Goal: Contribute content: Add original content to the website for others to see

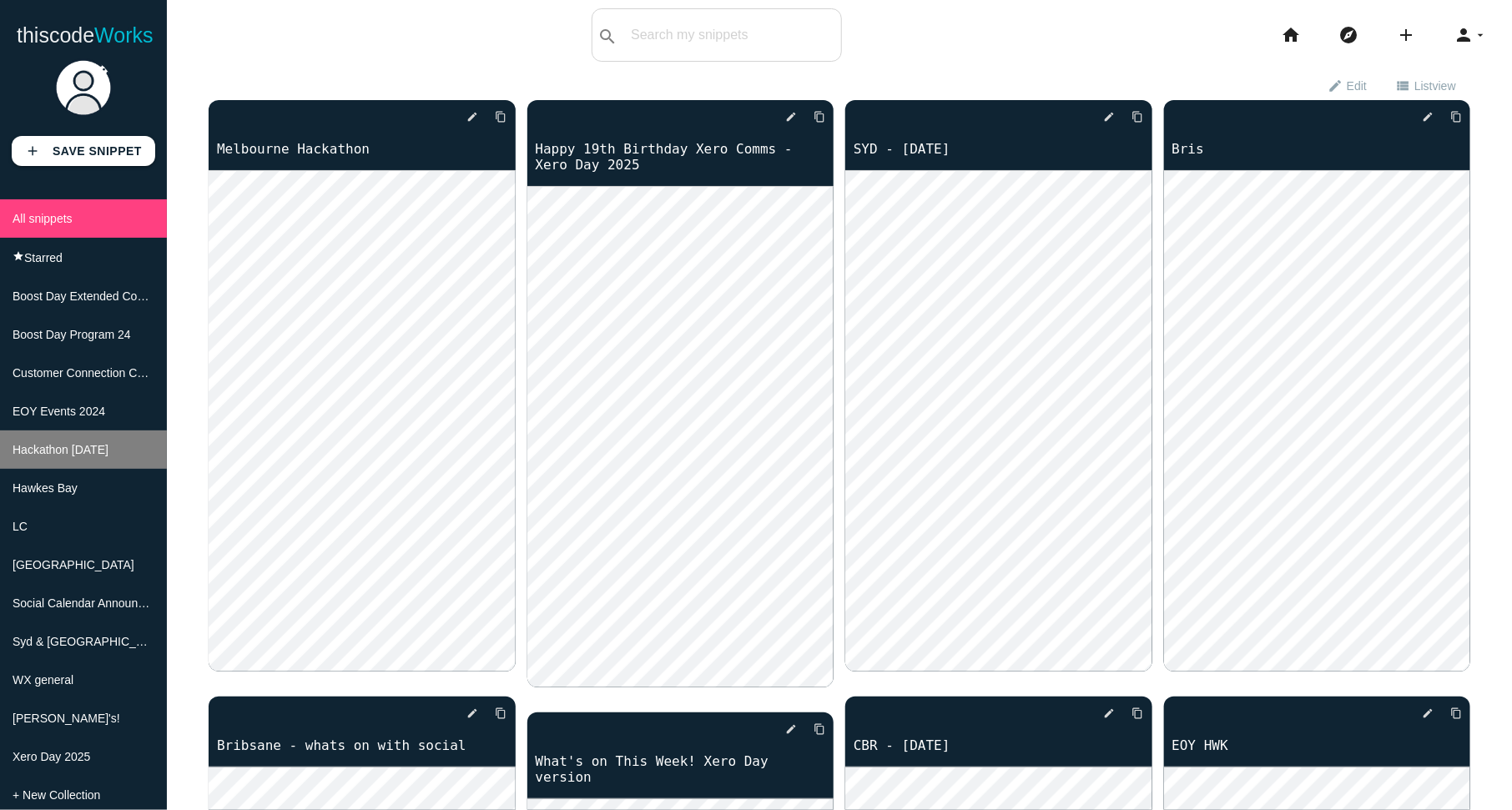
click at [95, 459] on li "Hackathon [DATE]" at bounding box center [83, 449] width 167 height 39
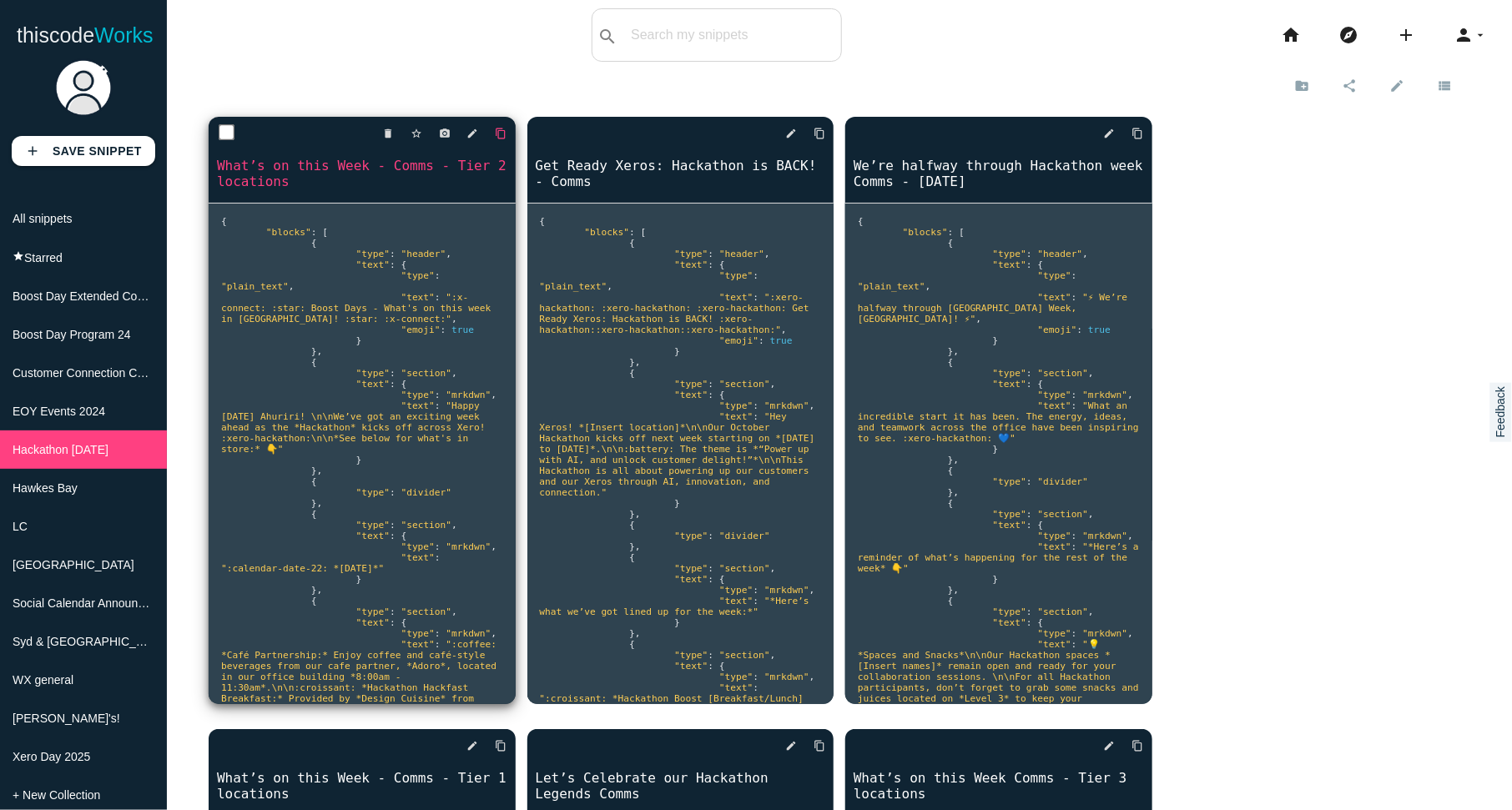
click at [500, 135] on icon "content_copy" at bounding box center [500, 133] width 11 height 30
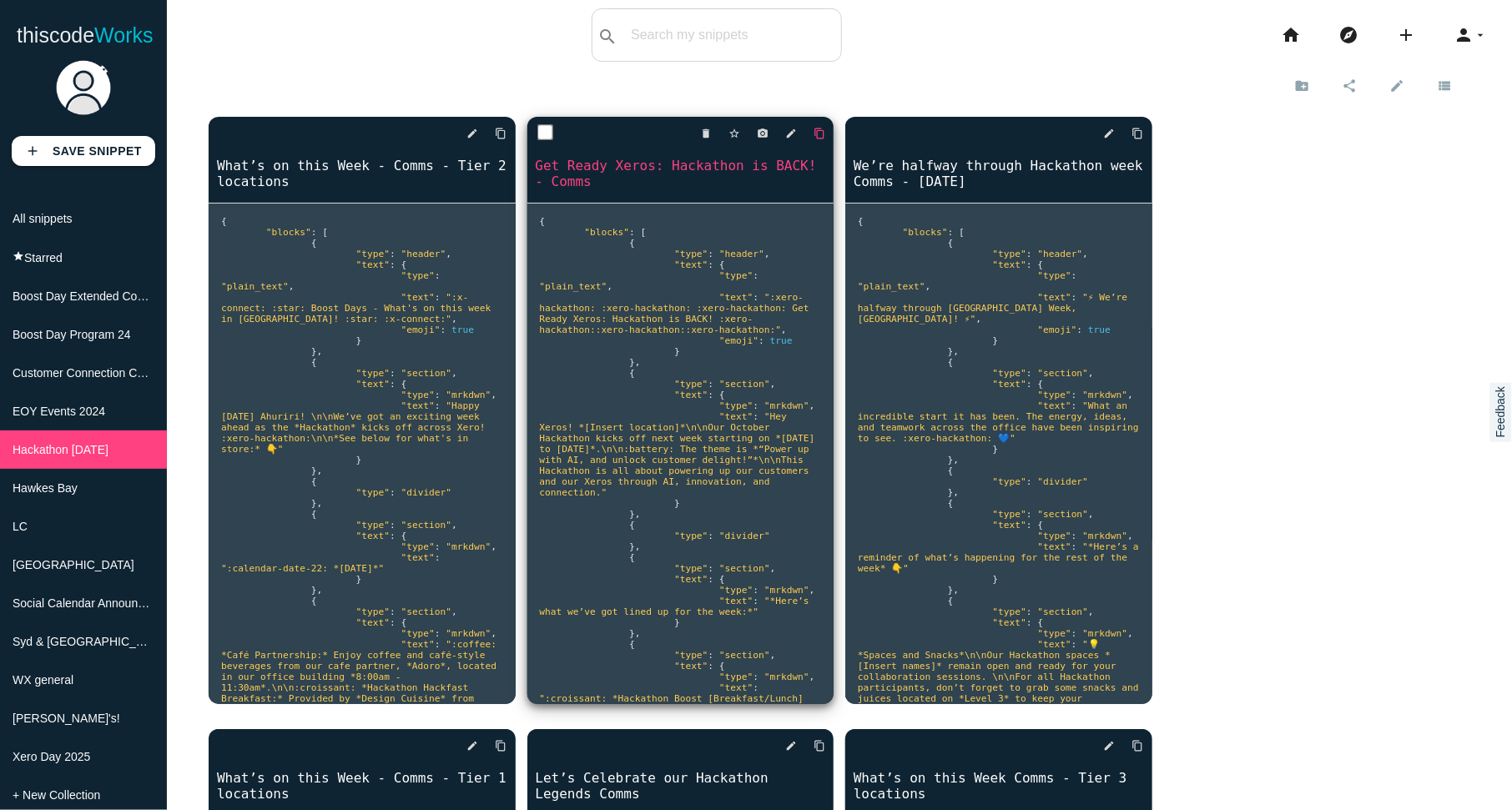
click at [824, 132] on icon "content_copy" at bounding box center [819, 133] width 11 height 30
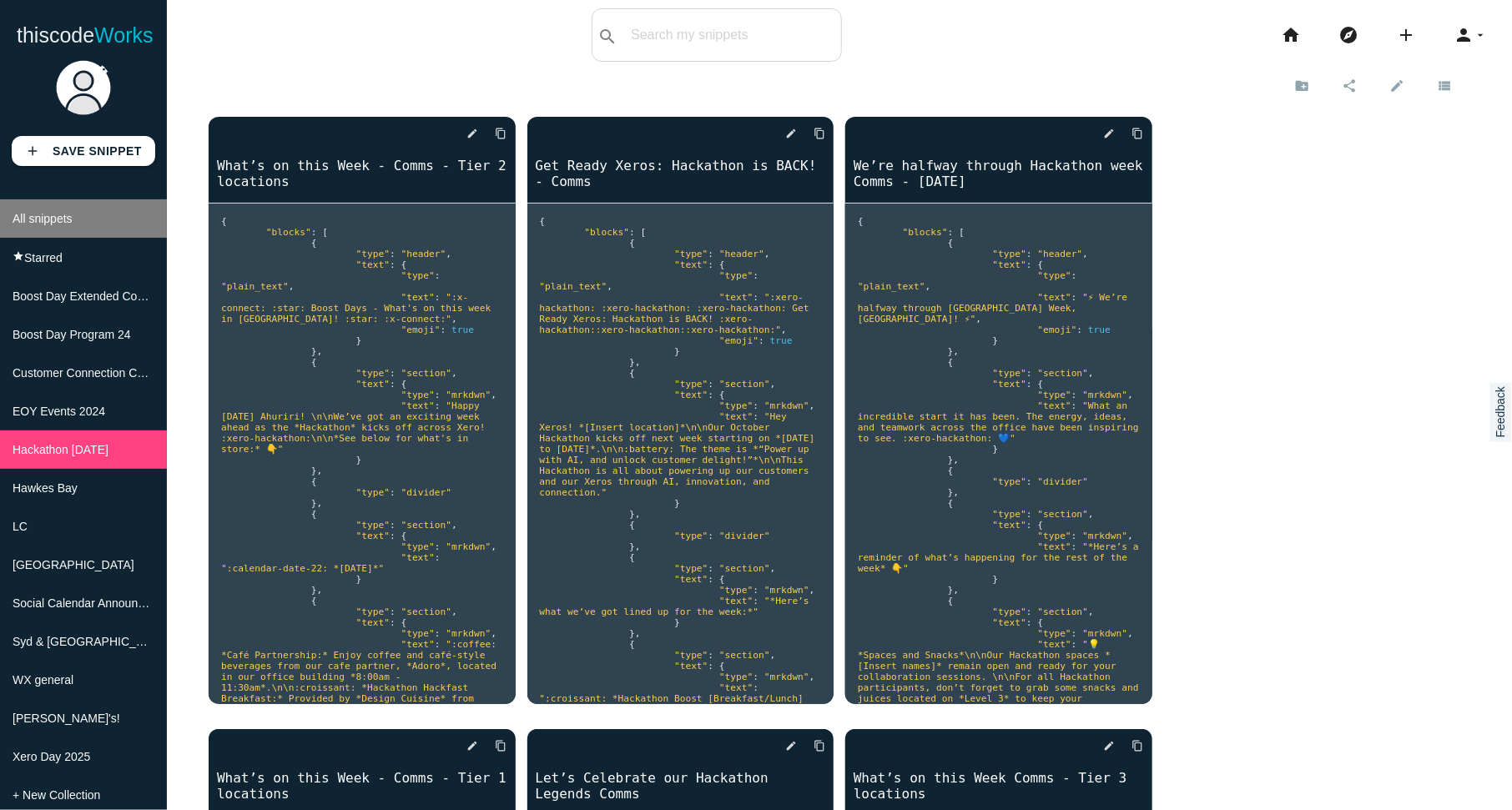
click at [50, 219] on span "All snippets" at bounding box center [42, 218] width 60 height 13
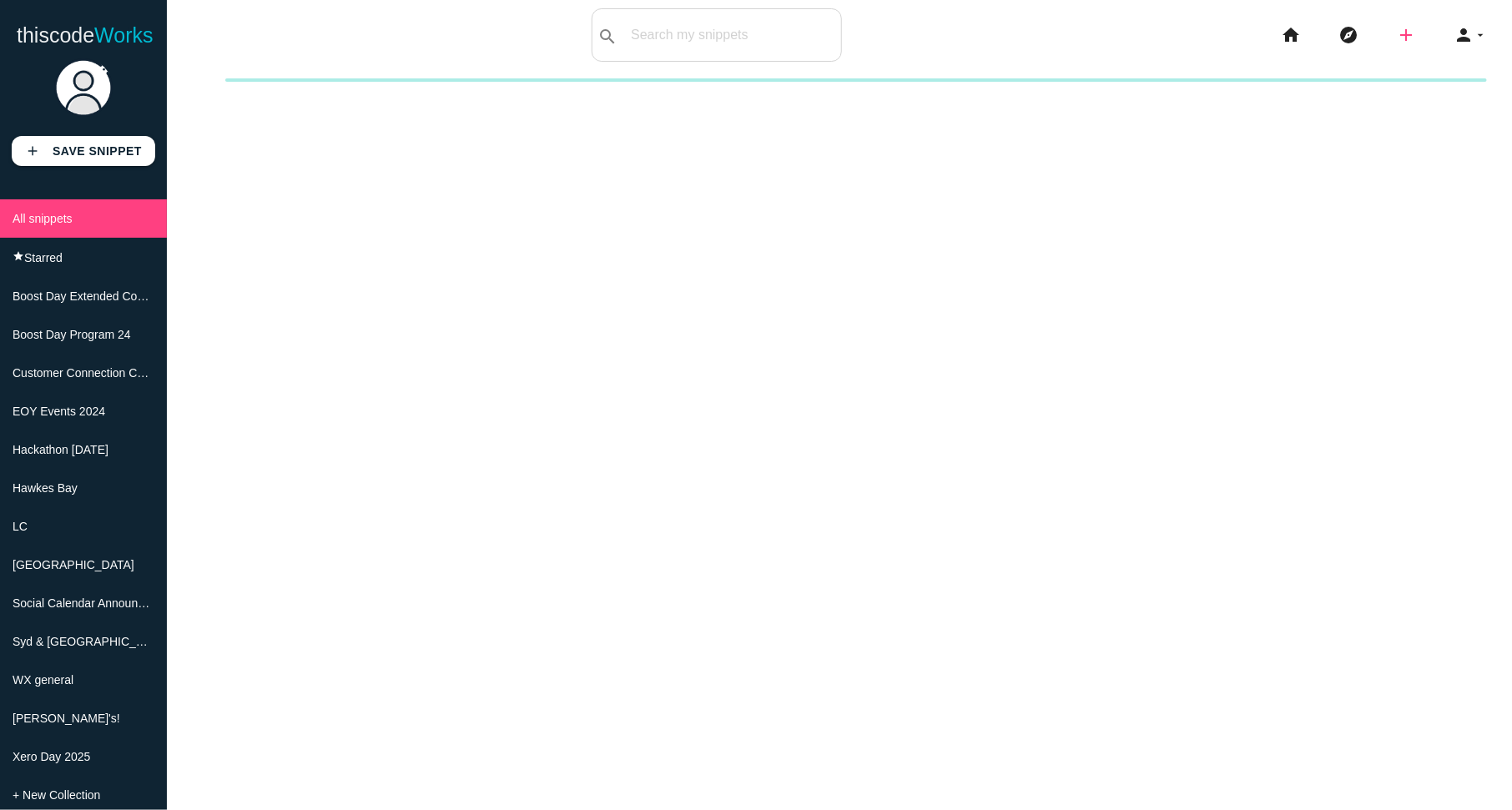
click at [1401, 30] on icon "add" at bounding box center [1406, 35] width 20 height 54
click at [1428, 19] on link "code Snippet" at bounding box center [1442, 30] width 117 height 42
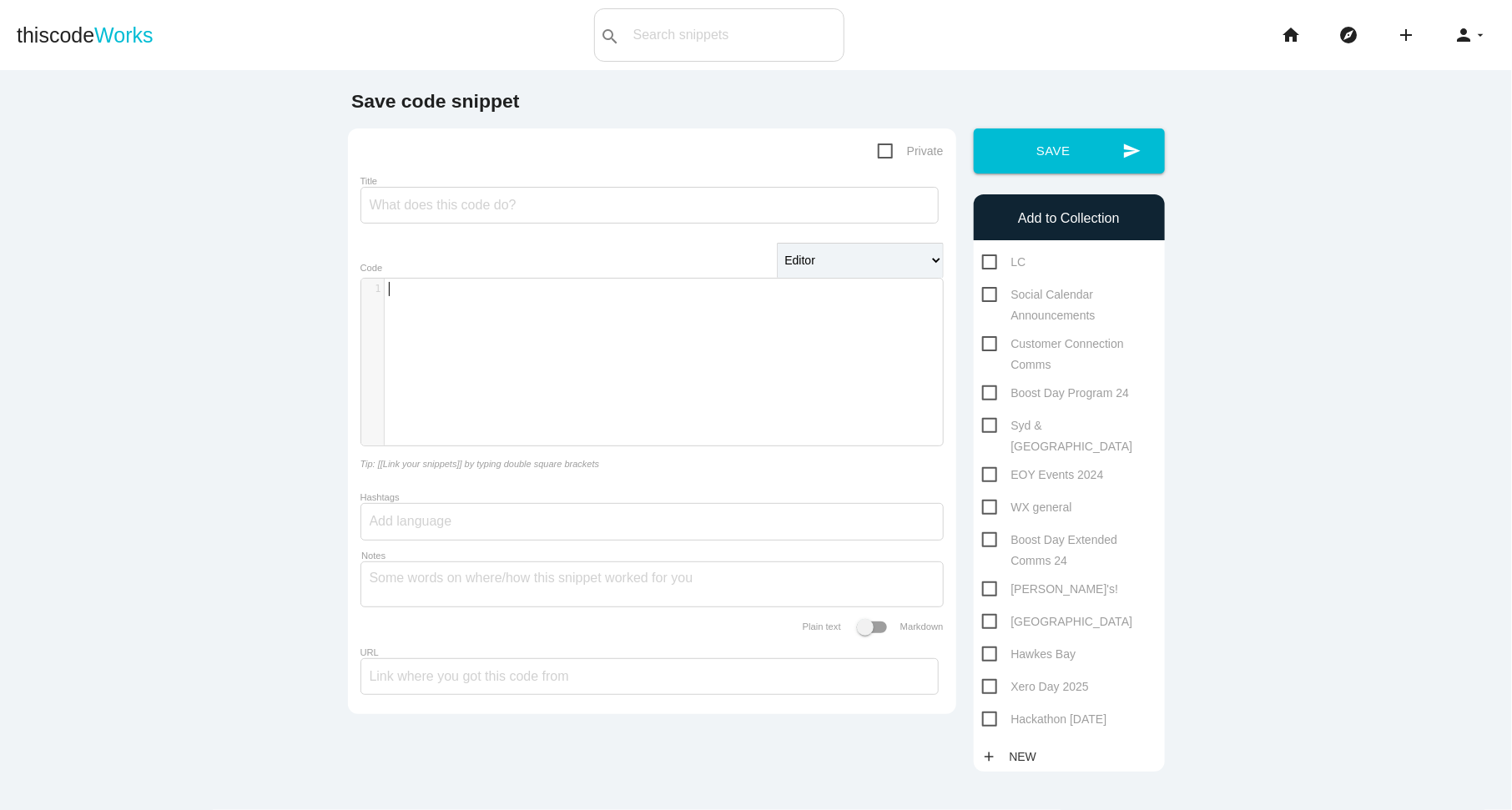
click at [673, 397] on div "​ x 1 ​" at bounding box center [664, 374] width 607 height 192
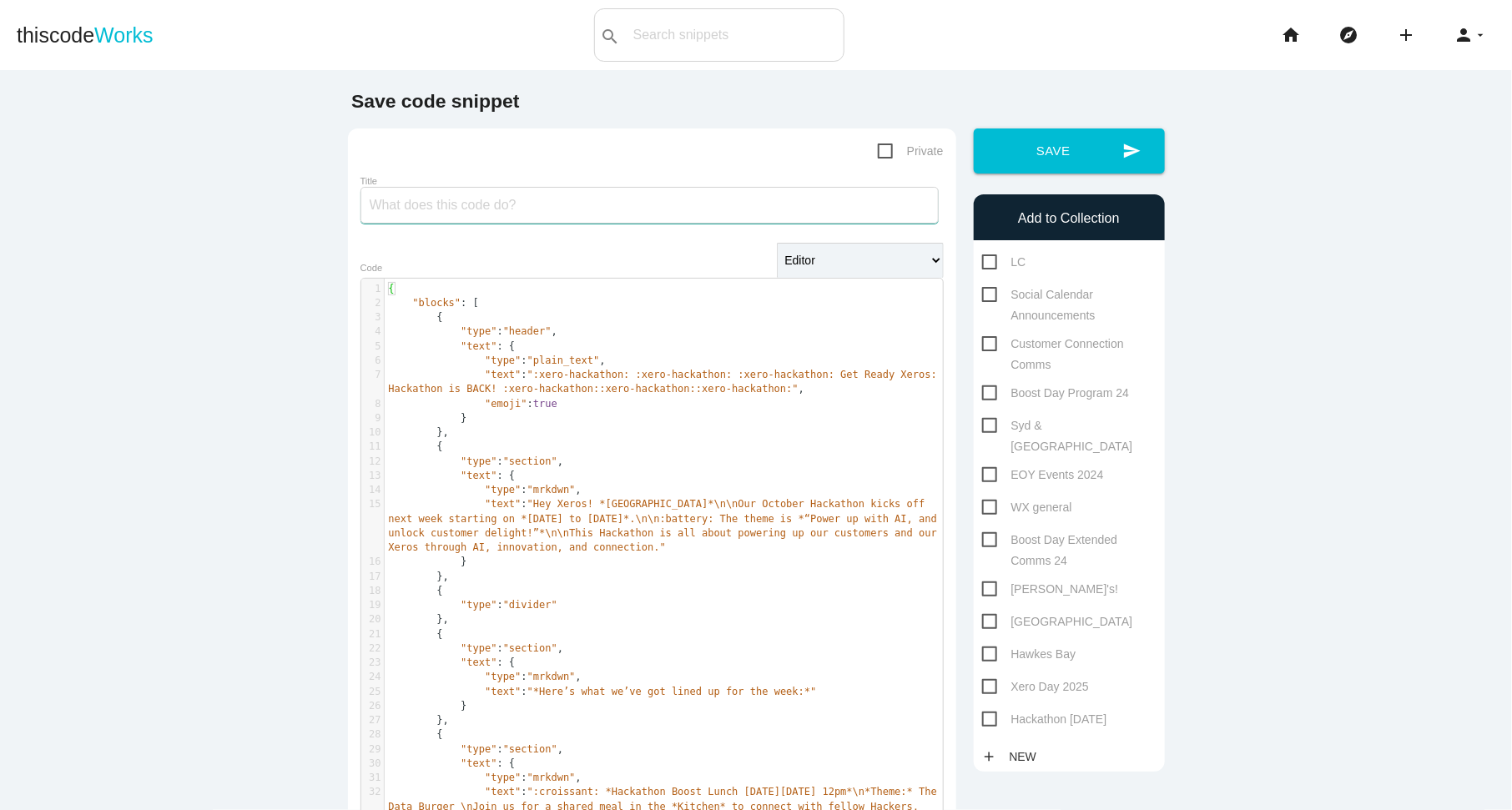
click at [430, 210] on input "Title" at bounding box center [650, 205] width 579 height 37
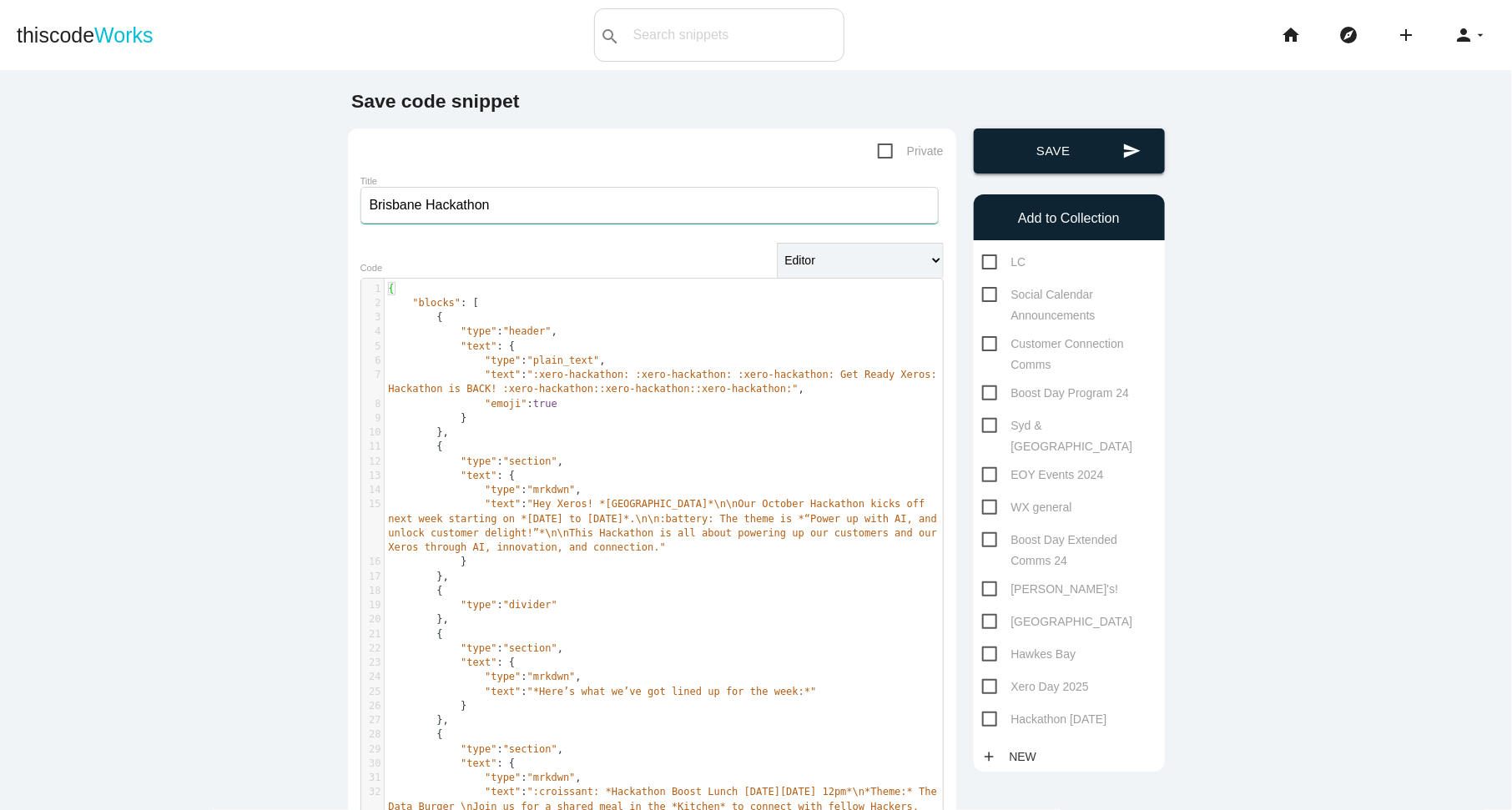
type input "Brisbane Hackathon"
click at [1082, 165] on button "send Save" at bounding box center [1069, 150] width 191 height 45
